Goal: Use online tool/utility: Utilize a website feature to perform a specific function

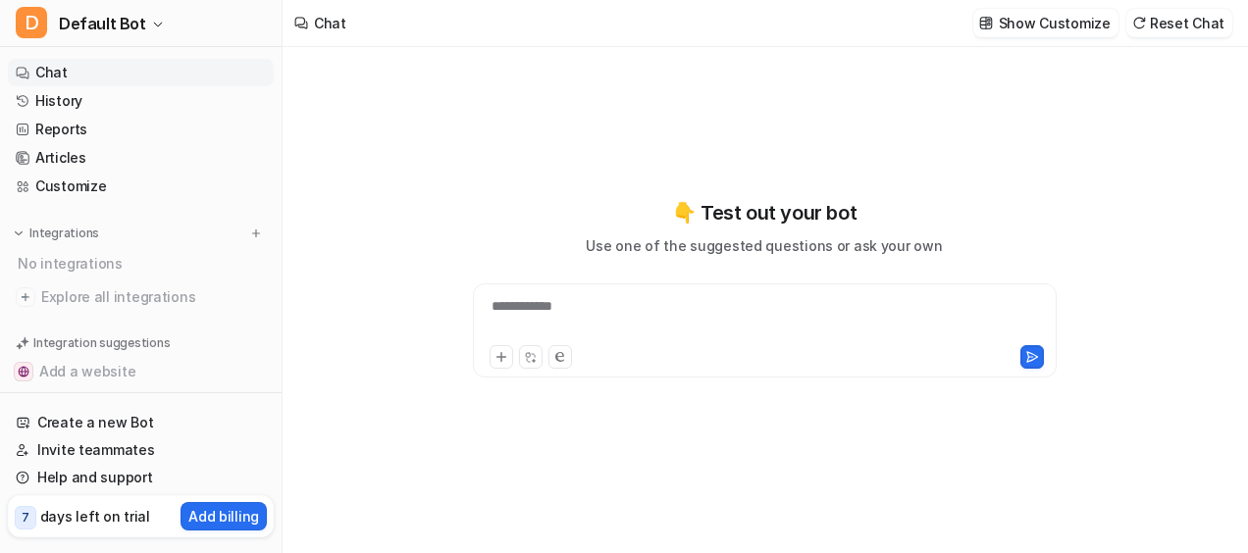
type textarea "**********"
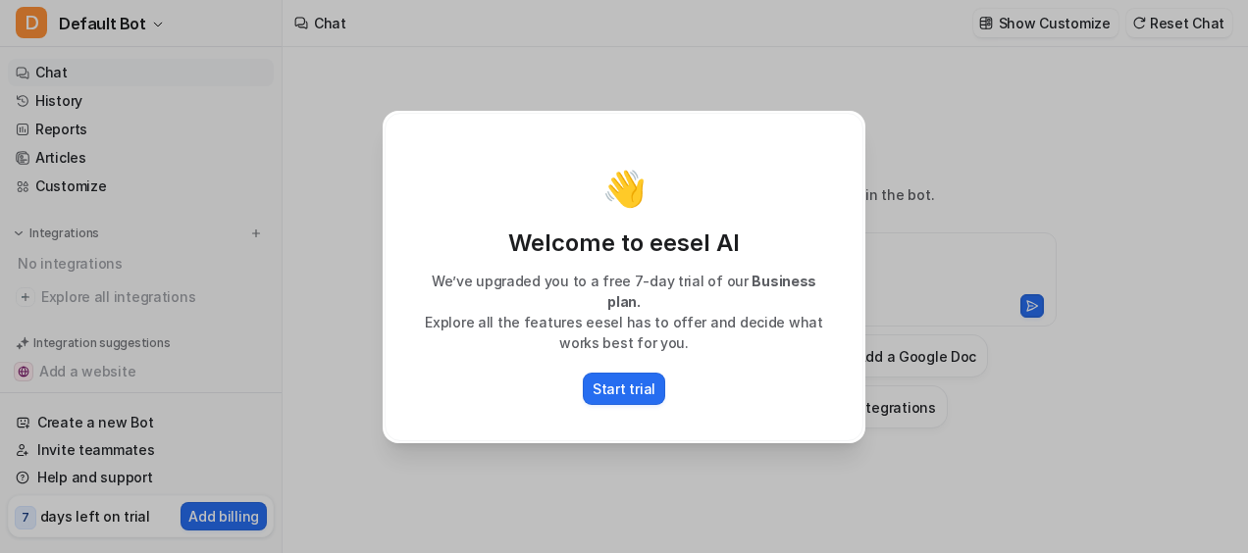
click at [773, 329] on p "Explore all the features eesel has to offer and decide what works best for you." at bounding box center [623, 332] width 437 height 41
click at [638, 379] on p "Start trial" at bounding box center [623, 389] width 63 height 21
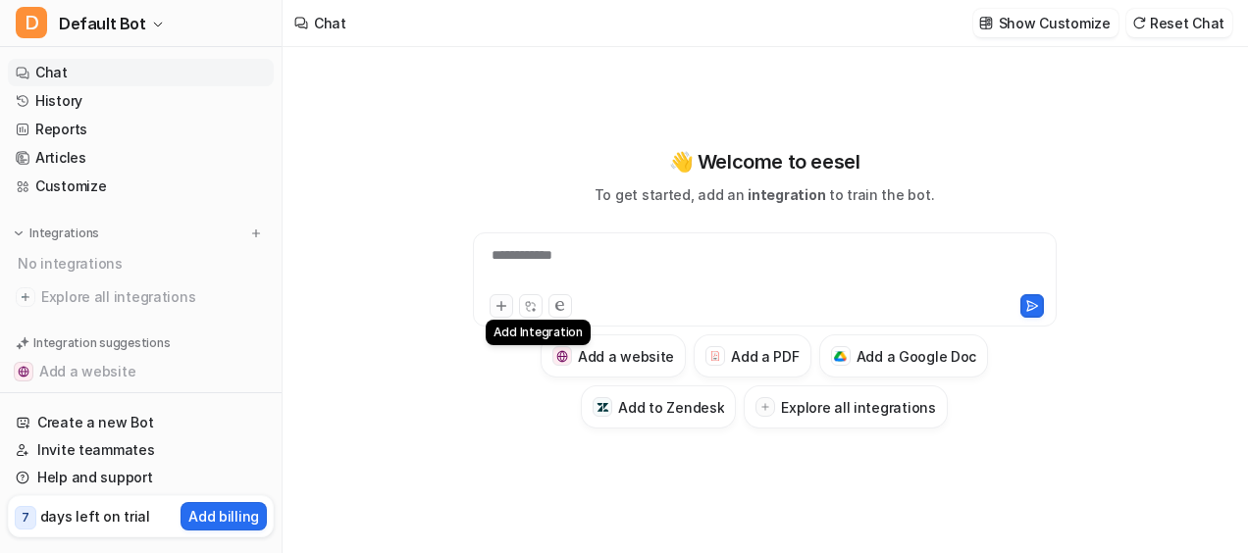
click at [498, 307] on icon at bounding box center [500, 306] width 9 height 9
click at [496, 307] on icon at bounding box center [500, 306] width 9 height 9
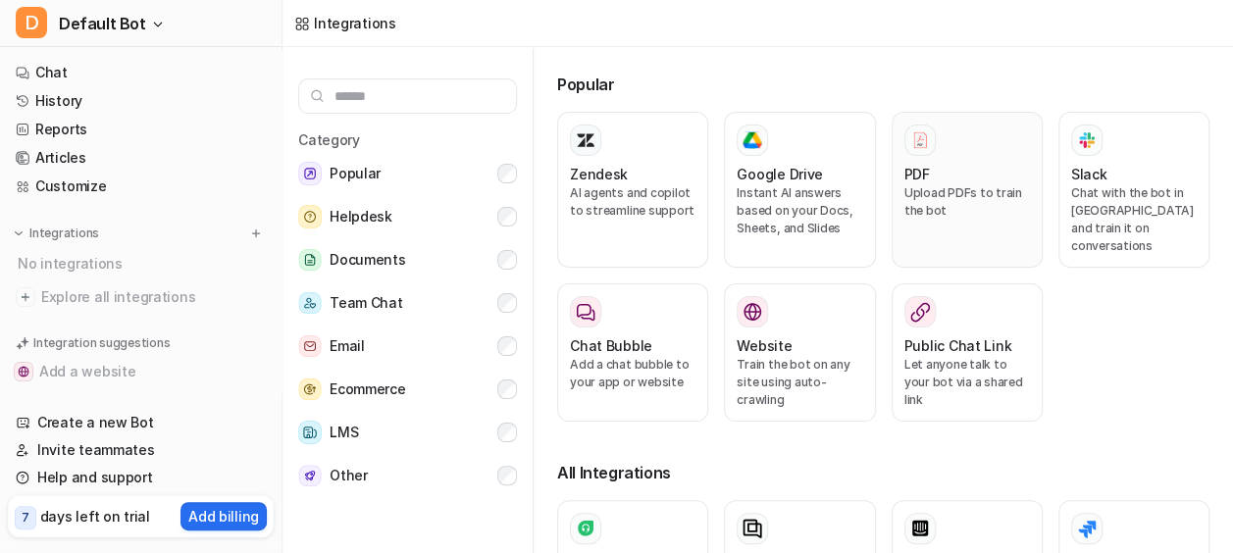
click at [904, 190] on p "Upload PDFs to train the bot" at bounding box center [967, 201] width 126 height 35
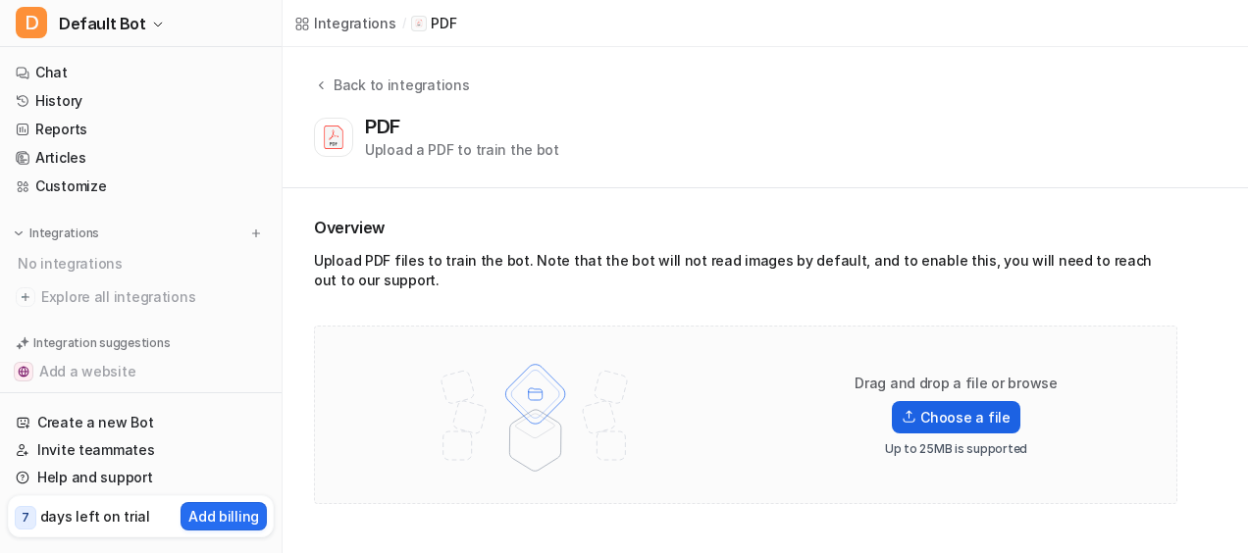
click at [970, 418] on label "Choose a file" at bounding box center [956, 417] width 128 height 32
click at [0, 0] on input "Choose a file" at bounding box center [0, 0] width 0 height 0
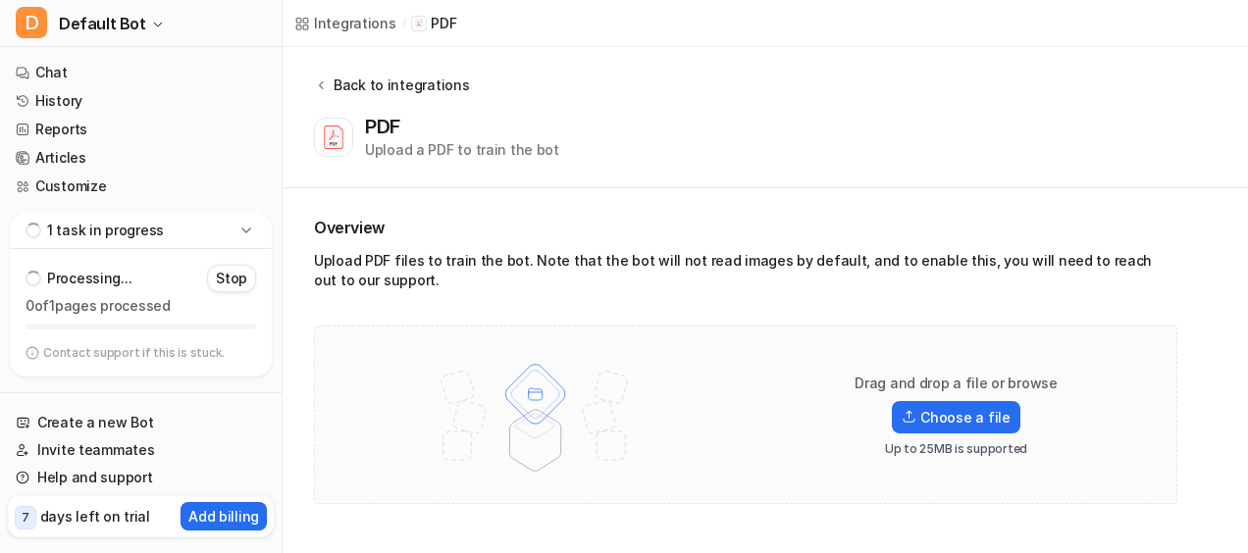
click at [332, 84] on div "Back to integrations" at bounding box center [398, 85] width 141 height 21
click at [322, 85] on icon at bounding box center [321, 84] width 14 height 15
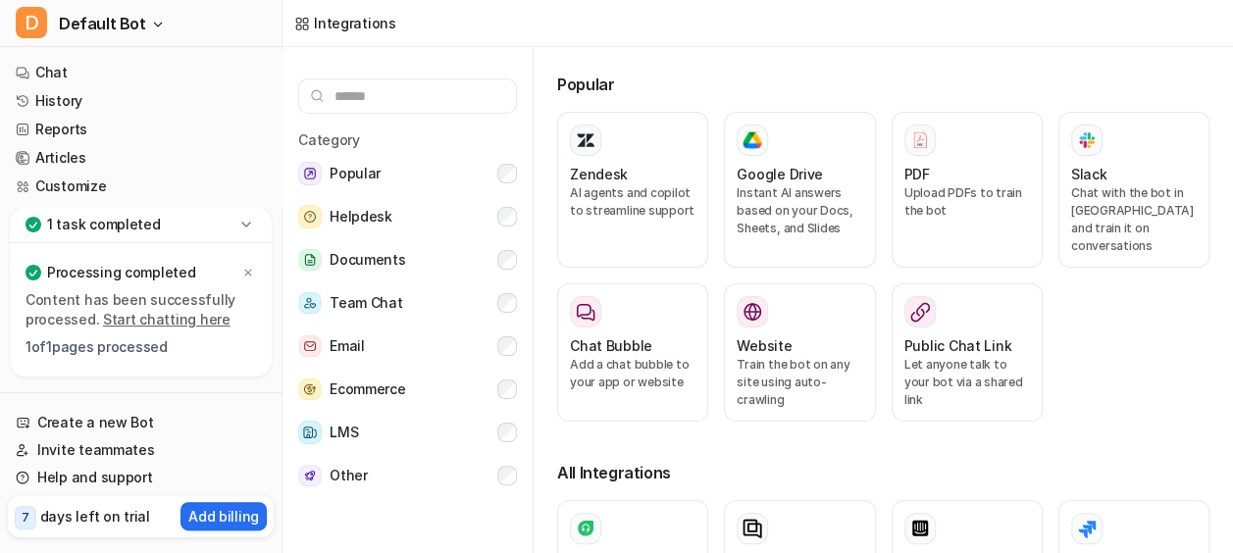
click at [122, 316] on link "Start chatting here" at bounding box center [167, 319] width 128 height 17
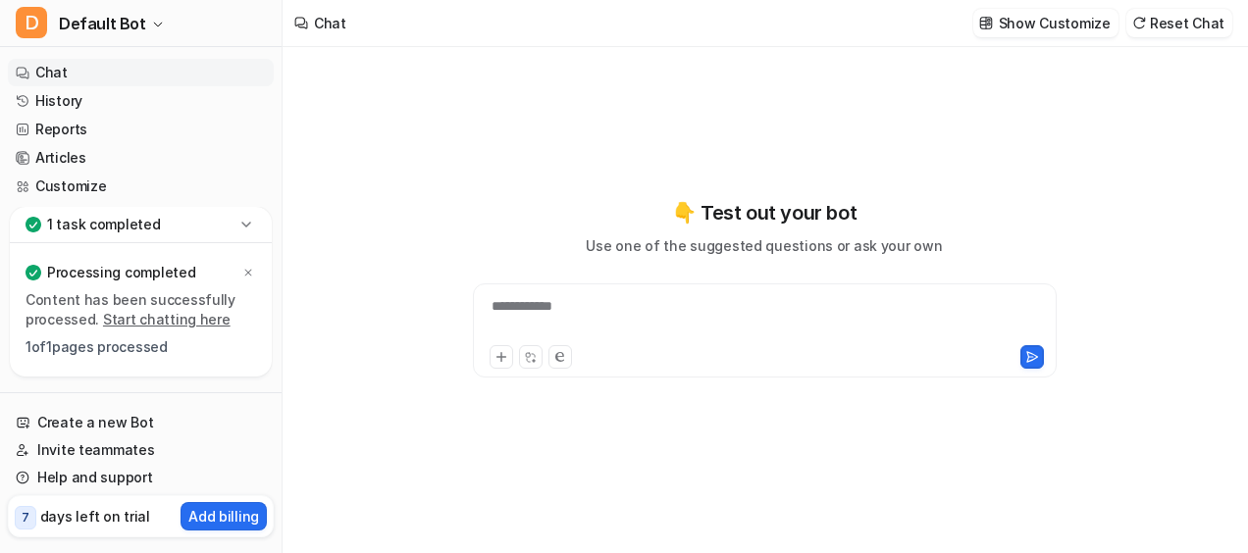
type textarea "**********"
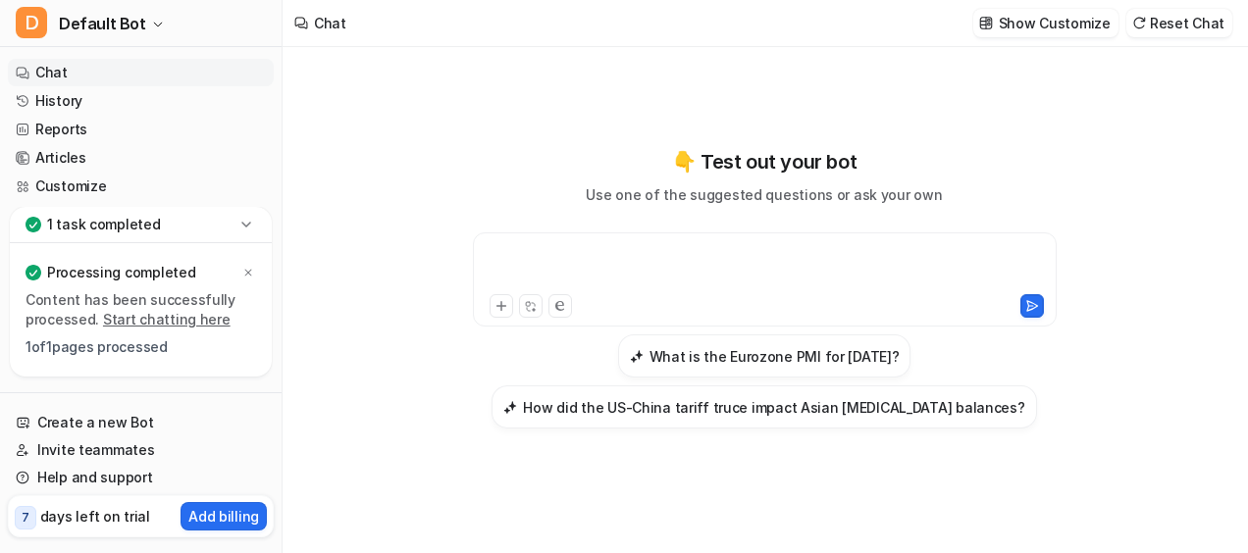
click at [674, 256] on div at bounding box center [765, 267] width 575 height 45
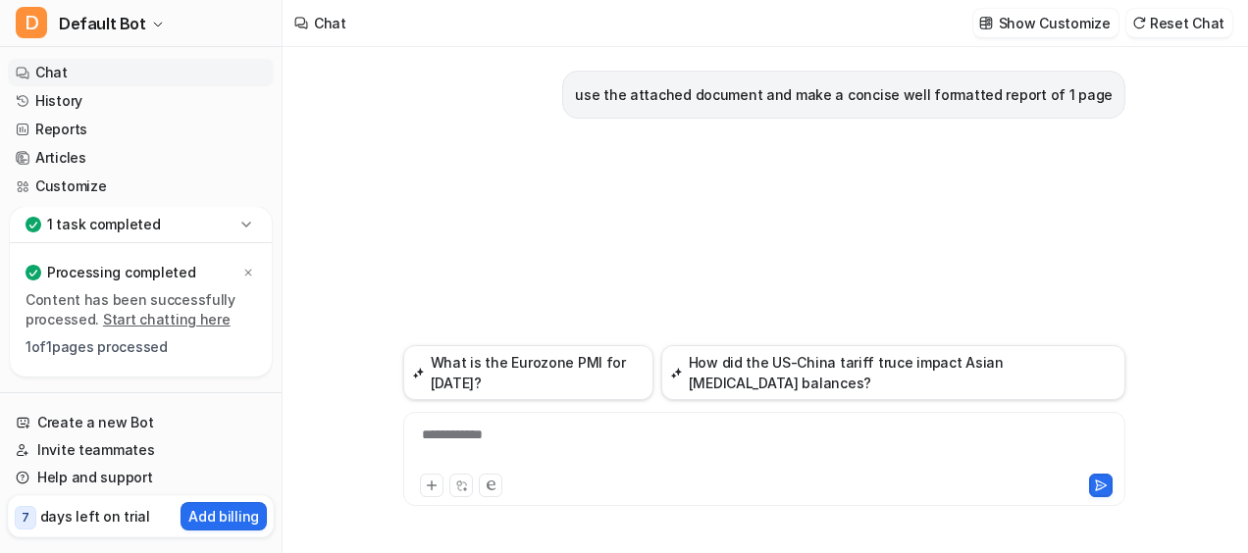
click at [885, 129] on div "use the attached document and make a concise well formatted report of 1 page" at bounding box center [764, 196] width 722 height 298
click at [579, 440] on div "**********" at bounding box center [764, 447] width 713 height 45
click at [43, 128] on link "Reports" at bounding box center [141, 129] width 266 height 27
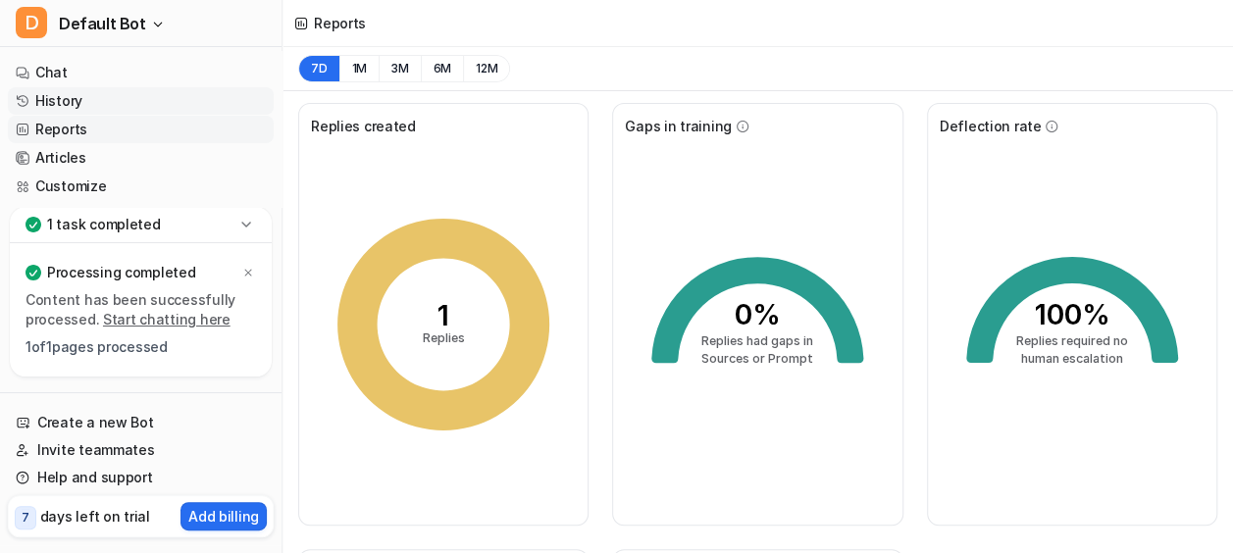
click at [49, 94] on link "History" at bounding box center [141, 100] width 266 height 27
click at [52, 60] on link "Chat" at bounding box center [141, 72] width 266 height 27
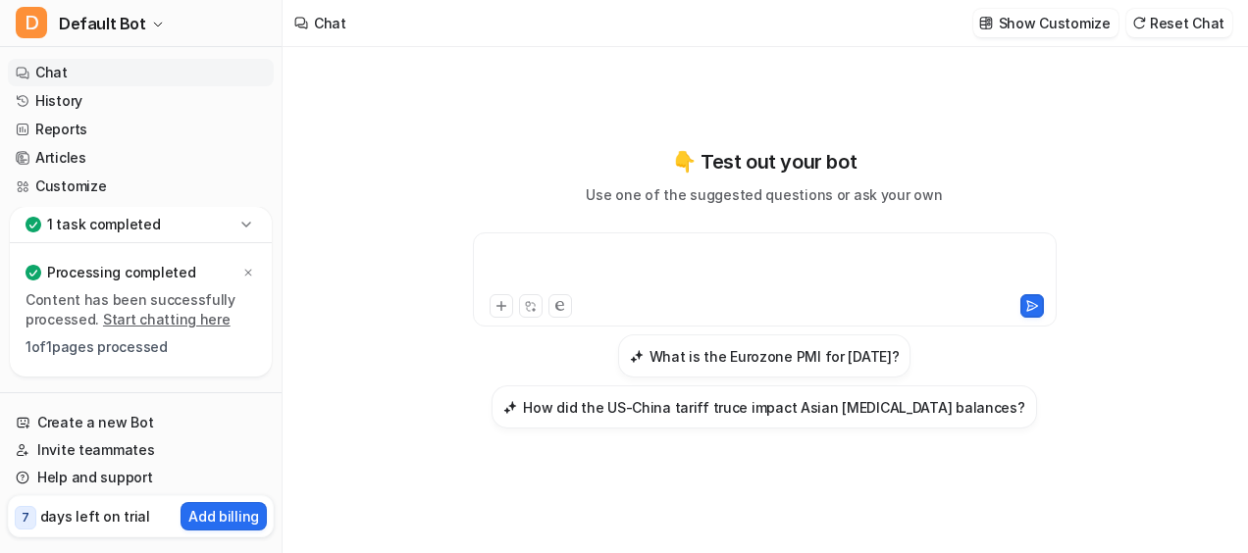
click at [518, 253] on div at bounding box center [765, 267] width 575 height 45
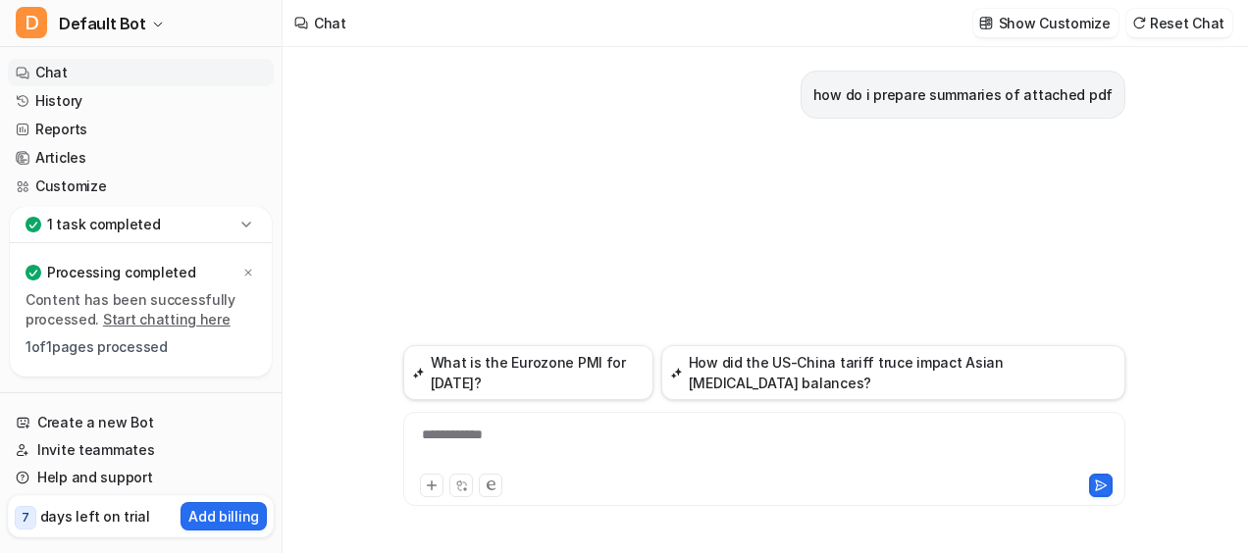
click at [936, 94] on p "how do i prepare summaries of attached pdf" at bounding box center [962, 95] width 299 height 24
